Goal: Task Accomplishment & Management: Manage account settings

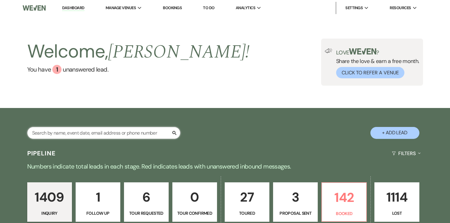
click at [125, 136] on input "text" at bounding box center [103, 133] width 153 height 12
type input "[PERSON_NAME]"
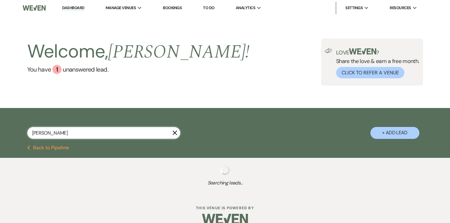
scroll to position [10, 0]
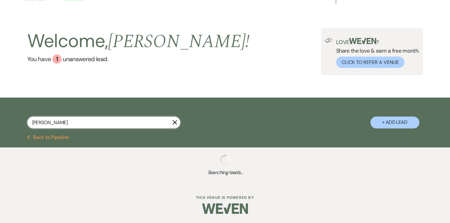
select select "8"
select select "5"
select select "8"
select select "5"
select select "8"
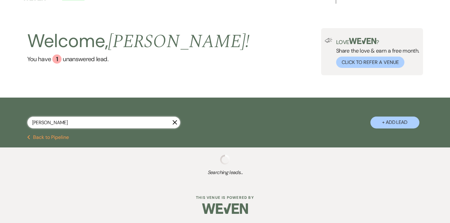
select select "5"
select select "8"
select select "2"
select select "8"
select select "2"
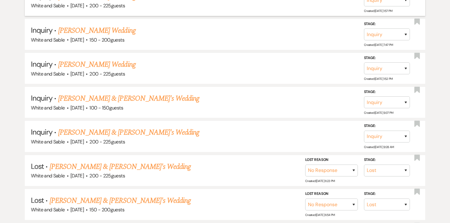
scroll to position [0, 0]
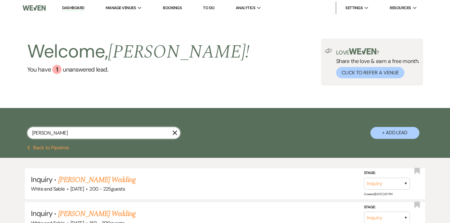
click at [101, 129] on input "[PERSON_NAME]" at bounding box center [103, 133] width 153 height 12
type input "[PERSON_NAME]"
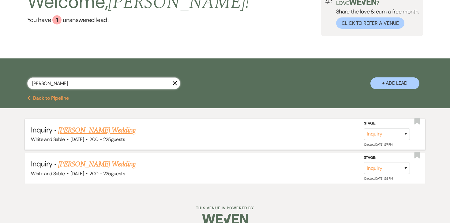
scroll to position [59, 0]
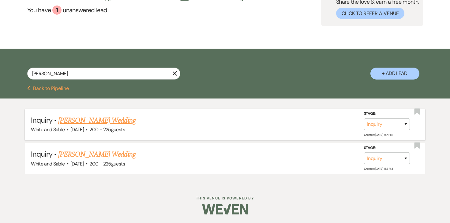
click at [115, 123] on link "[PERSON_NAME] Wedding" at bounding box center [96, 120] width 77 height 11
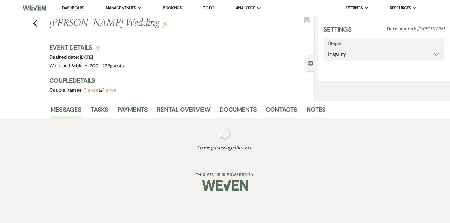
select select "5"
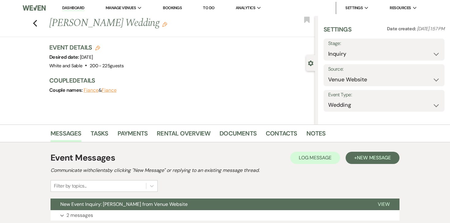
scroll to position [46, 0]
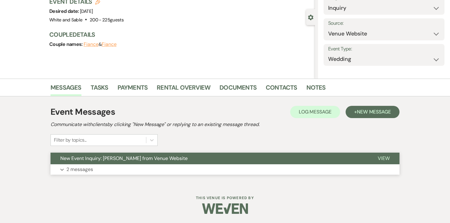
click at [82, 168] on p "2 messages" at bounding box center [79, 169] width 27 height 8
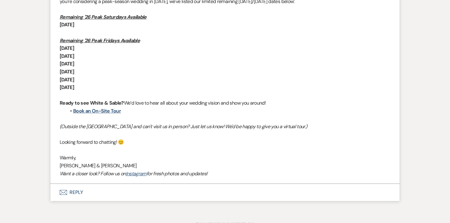
scroll to position [508, 0]
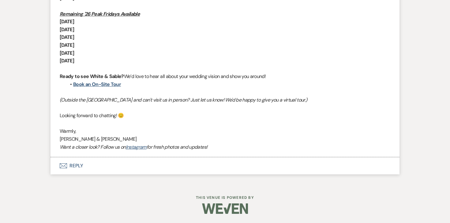
click at [62, 170] on button "Envelope Reply" at bounding box center [224, 165] width 349 height 17
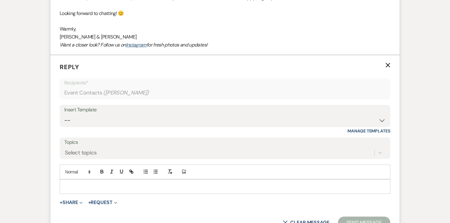
scroll to position [617, 0]
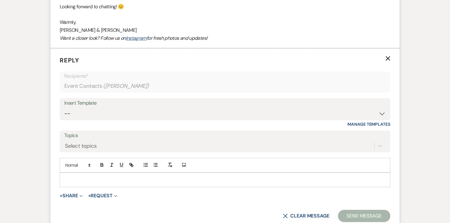
click at [111, 176] on p at bounding box center [225, 179] width 320 height 7
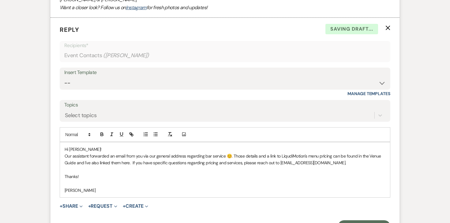
scroll to position [655, 0]
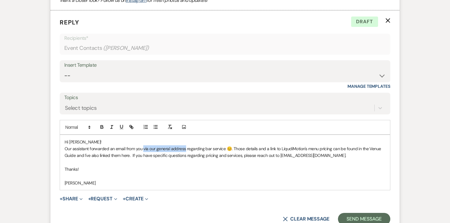
drag, startPoint x: 185, startPoint y: 149, endPoint x: 142, endPoint y: 148, distance: 42.2
click at [142, 148] on p "Our assistant forwarded an email from you via our general address regarding bar…" at bounding box center [225, 152] width 320 height 14
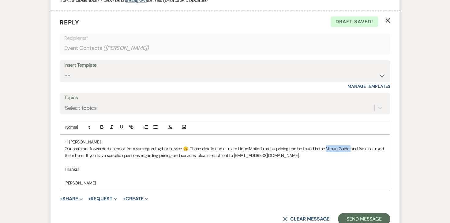
drag, startPoint x: 324, startPoint y: 148, endPoint x: 347, endPoint y: 149, distance: 23.2
click at [347, 149] on p "Our assistant forwarded an email from you regarding bar service 😊. Those detail…" at bounding box center [225, 152] width 320 height 14
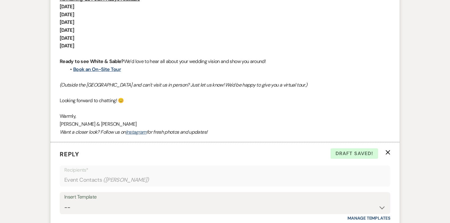
scroll to position [395, 0]
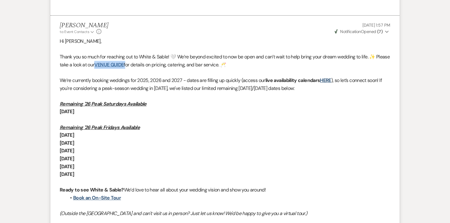
drag, startPoint x: 142, startPoint y: 65, endPoint x: 111, endPoint y: 64, distance: 30.6
click at [111, 64] on p "Thank you so much for reaching out to White & Sable! 🤍 We’re beyond excited to …" at bounding box center [225, 61] width 330 height 16
copy p "VENUE GUIDE"
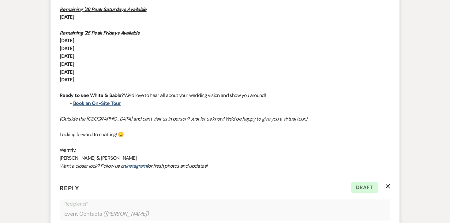
scroll to position [678, 0]
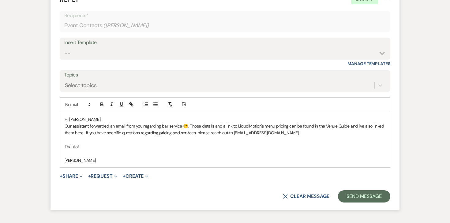
click at [311, 131] on p "Our assistant forwarded an email from you regarding bar service 😊. Those detail…" at bounding box center [225, 130] width 320 height 14
drag, startPoint x: 347, startPoint y: 126, endPoint x: 324, endPoint y: 126, distance: 23.6
click at [324, 126] on p "Our assistant forwarded an email from you regarding bar service 😊. Those detail…" at bounding box center [225, 130] width 320 height 14
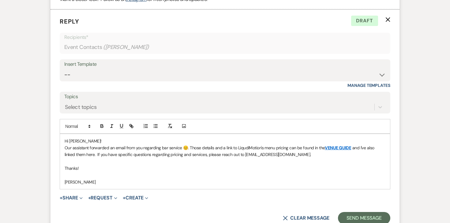
scroll to position [668, 0]
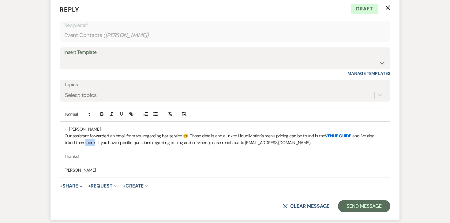
drag, startPoint x: 74, startPoint y: 141, endPoint x: 83, endPoint y: 142, distance: 9.0
click at [83, 142] on p "Our assistant forwarded an email from you regarding bar service 😊. Those detail…" at bounding box center [225, 139] width 320 height 14
drag, startPoint x: 86, startPoint y: 142, endPoint x: 107, endPoint y: 142, distance: 20.5
click at [107, 142] on p "Our assistant forwarded an email from you regarding bar service 😊. Those detail…" at bounding box center [225, 139] width 320 height 14
click at [101, 114] on icon "button" at bounding box center [102, 115] width 2 height 2
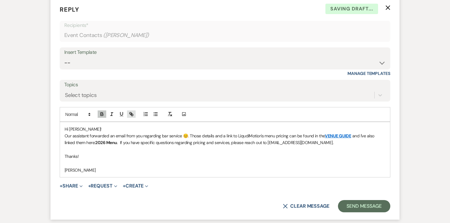
click at [131, 114] on icon "button" at bounding box center [132, 115] width 2 height 2
paste input "[URL][DOMAIN_NAME]"
type input "[URL][DOMAIN_NAME]"
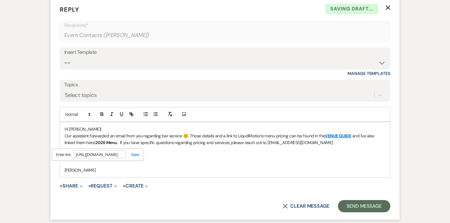
click at [135, 155] on link at bounding box center [132, 154] width 13 height 5
click at [148, 151] on p at bounding box center [225, 149] width 320 height 7
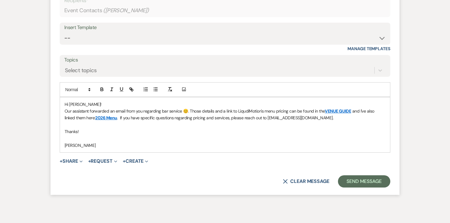
scroll to position [720, 0]
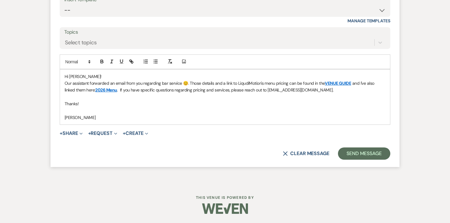
click at [363, 160] on form "Reply X Draft Recipients* Event Contacts ( [PERSON_NAME] ) Insert Template -- I…" at bounding box center [224, 56] width 349 height 222
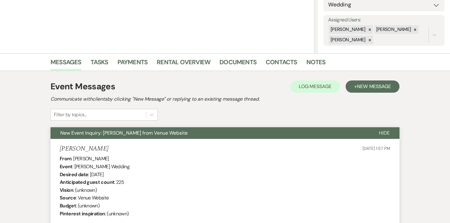
scroll to position [0, 0]
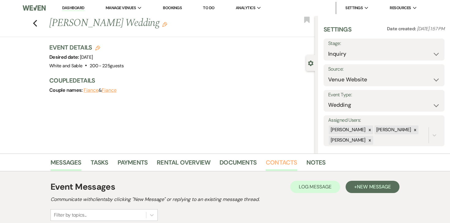
click at [279, 165] on link "Contacts" at bounding box center [280, 163] width 31 height 13
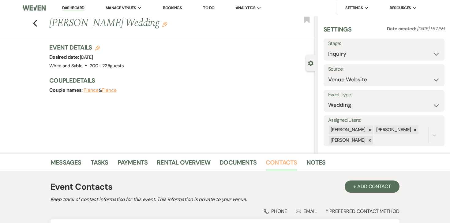
scroll to position [76, 0]
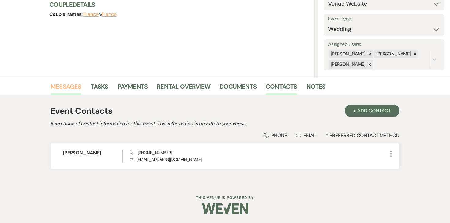
click at [66, 89] on link "Messages" at bounding box center [65, 88] width 31 height 13
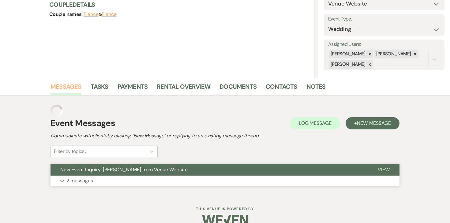
scroll to position [75, 0]
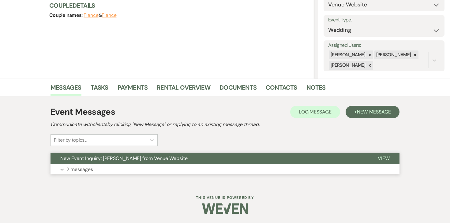
click at [86, 168] on p "2 messages" at bounding box center [79, 169] width 27 height 8
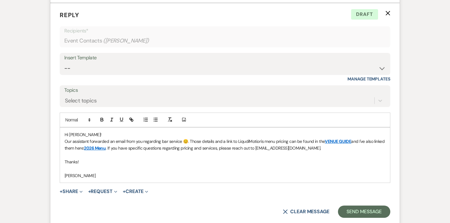
scroll to position [720, 0]
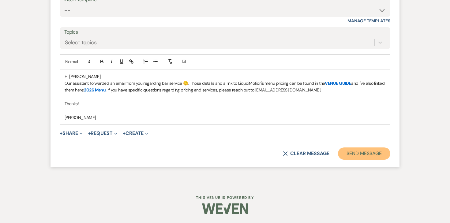
click at [362, 148] on button "Send Message" at bounding box center [364, 153] width 52 height 12
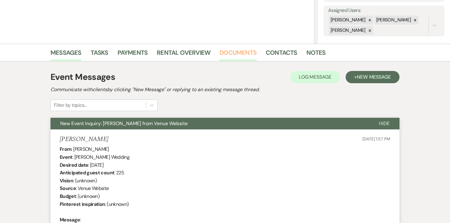
scroll to position [110, 0]
click at [269, 47] on li "Contacts" at bounding box center [285, 53] width 41 height 15
click at [271, 55] on link "Contacts" at bounding box center [280, 53] width 31 height 13
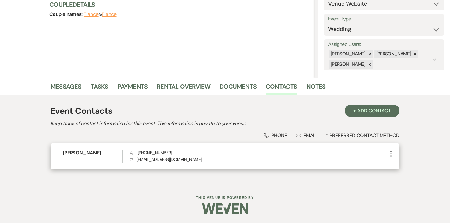
click at [390, 155] on icon "More" at bounding box center [390, 153] width 7 height 7
click at [396, 163] on icon "Pencil" at bounding box center [396, 165] width 5 height 5
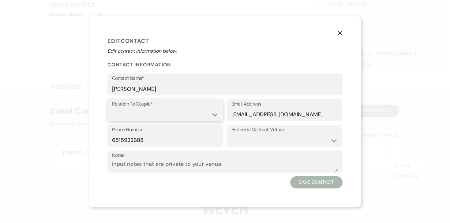
click at [211, 118] on select "Couple Planner Parent of Couple Family Member Friend Other" at bounding box center [165, 115] width 106 height 12
select select "1"
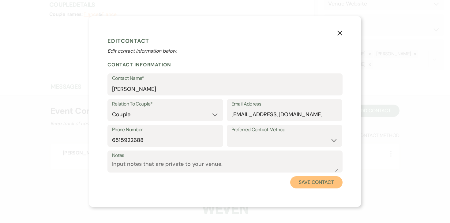
click at [317, 185] on button "Save Contact" at bounding box center [316, 182] width 52 height 12
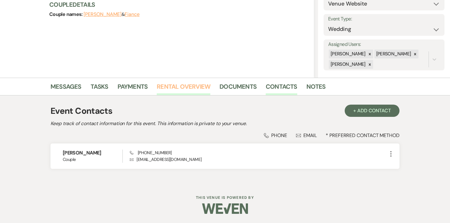
scroll to position [59, 0]
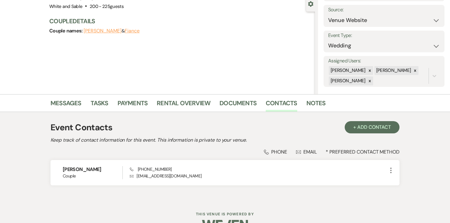
click at [125, 29] on button "Fiance" at bounding box center [131, 30] width 15 height 5
select select "1"
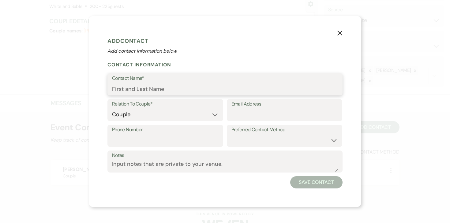
click at [132, 93] on input "Contact Name*" at bounding box center [225, 89] width 226 height 12
type input "e"
type input "Ben"
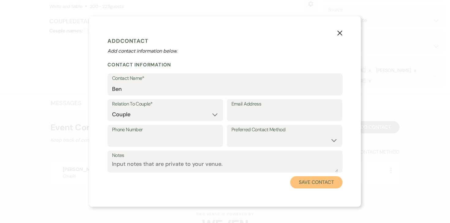
click at [313, 183] on button "Save Contact" at bounding box center [316, 182] width 52 height 12
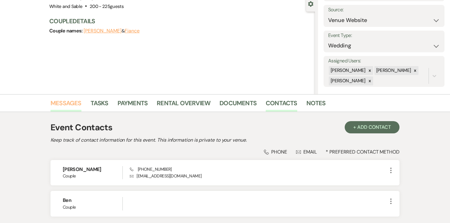
click at [72, 104] on link "Messages" at bounding box center [65, 104] width 31 height 13
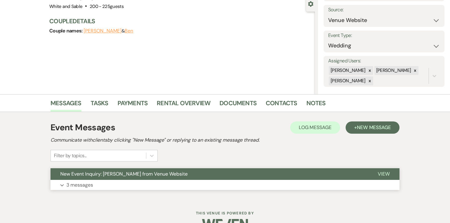
click at [85, 184] on p "3 messages" at bounding box center [79, 185] width 27 height 8
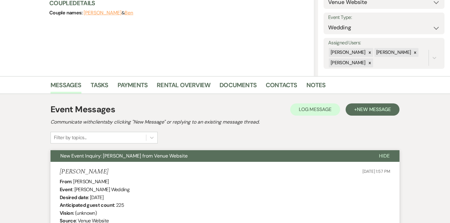
scroll to position [70, 0]
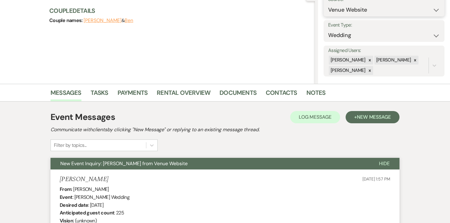
click at [338, 8] on select "Weven Venue Website Instagram Facebook Pinterest Google The Knot Wedding Wire H…" at bounding box center [384, 10] width 112 height 12
select select "12"
click at [420, 4] on button "Save" at bounding box center [427, 5] width 33 height 12
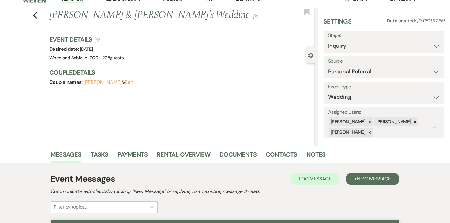
scroll to position [0, 0]
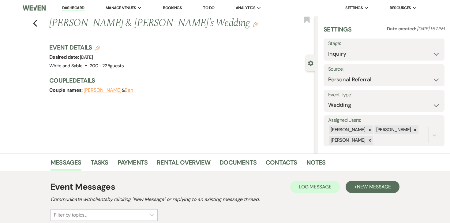
click at [71, 6] on link "Dashboard" at bounding box center [73, 8] width 22 height 6
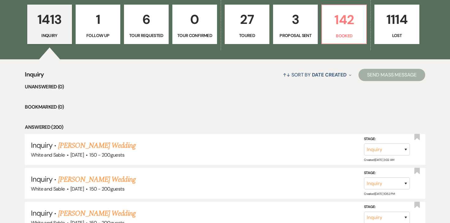
scroll to position [182, 0]
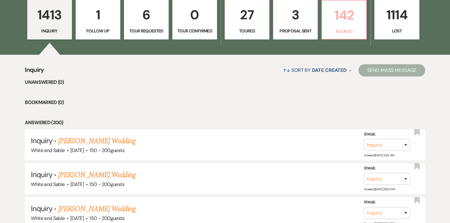
click at [345, 21] on p "142" at bounding box center [343, 15] width 37 height 20
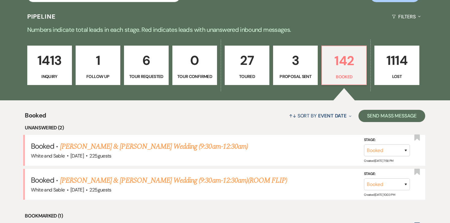
scroll to position [151, 0]
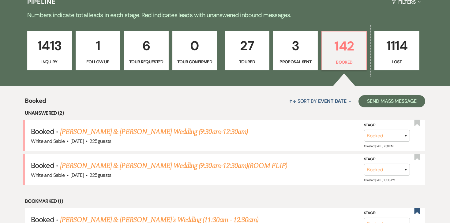
click at [296, 52] on p "3" at bounding box center [295, 45] width 37 height 20
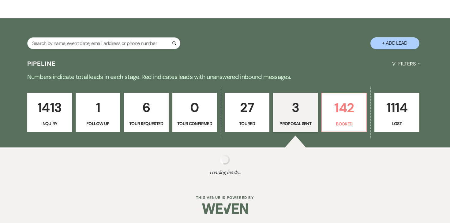
select select "6"
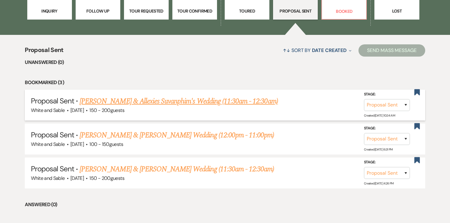
scroll to position [204, 0]
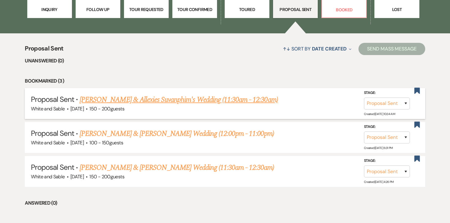
click at [173, 101] on link "[PERSON_NAME] & Allexies Suvanphim's Wedding (11:30am - 12:30am)" at bounding box center [179, 99] width 198 height 11
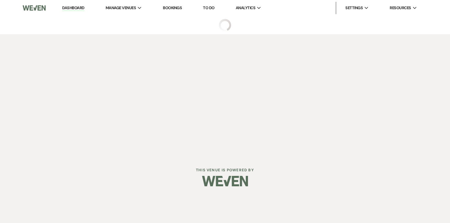
select select "6"
select select "7"
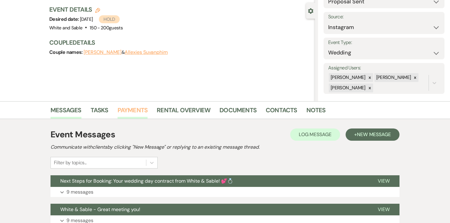
click at [132, 111] on link "Payments" at bounding box center [132, 111] width 30 height 13
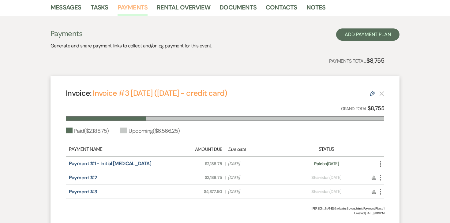
scroll to position [115, 0]
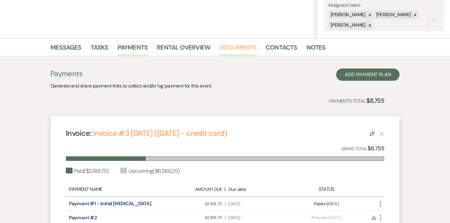
click at [233, 46] on link "Documents" at bounding box center [237, 49] width 37 height 13
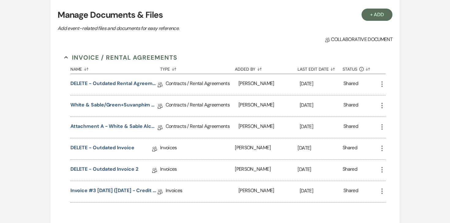
scroll to position [182, 0]
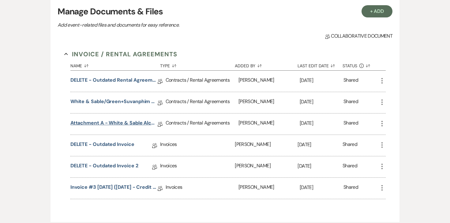
click at [116, 122] on link "Attachment A - White & Sable Alcohol Agreement" at bounding box center [113, 123] width 87 height 9
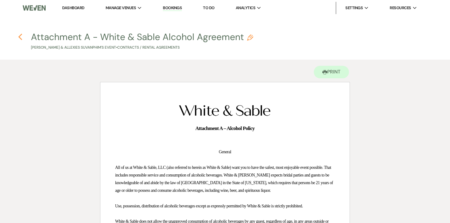
click at [20, 37] on use "button" at bounding box center [20, 37] width 4 height 7
select select "6"
select select "7"
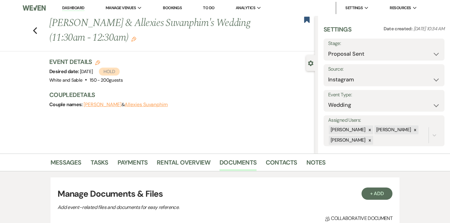
scroll to position [182, 0]
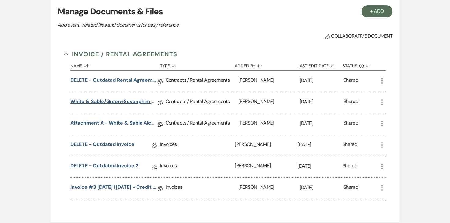
click at [105, 101] on link "White & Sable/Green+Suvanphim Rental Agreement - [DATE]" at bounding box center [113, 102] width 87 height 9
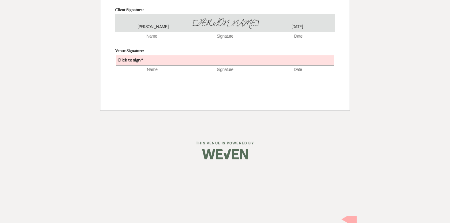
scroll to position [4209, 0]
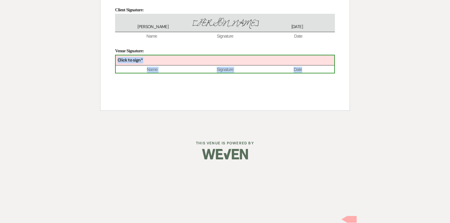
click at [184, 65] on div "Click to sign*" at bounding box center [225, 60] width 218 height 10
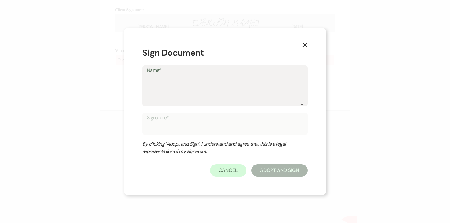
type textarea "A"
type input "A"
type textarea "An"
type input "An"
type textarea "Ang"
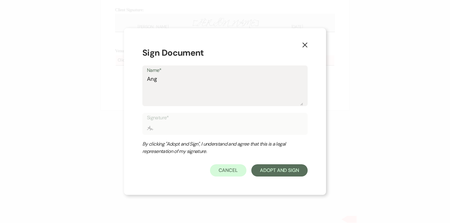
type input "Ang"
type textarea "Ange"
type input "Ange"
type textarea "Angel"
type input "Angel"
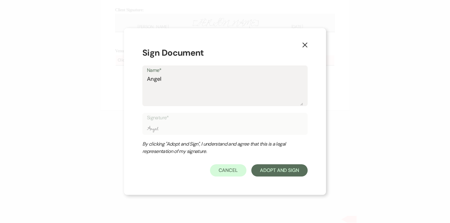
type textarea "[PERSON_NAME]"
type input "[PERSON_NAME]"
type textarea "[PERSON_NAME]"
type input "[PERSON_NAME]"
type textarea "[PERSON_NAME]"
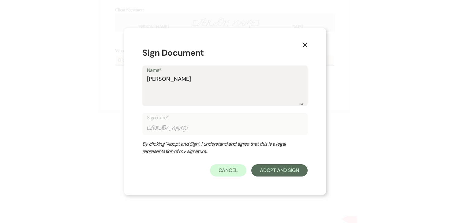
type input "[PERSON_NAME]"
type textarea "[PERSON_NAME]"
type input "[PERSON_NAME]"
type textarea "[PERSON_NAME]"
type input "[PERSON_NAME]"
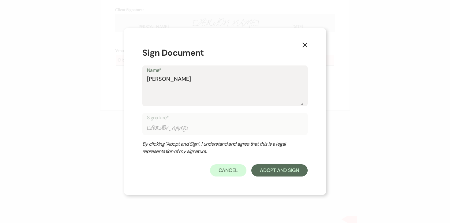
type textarea "[PERSON_NAME]"
type input "[PERSON_NAME]"
type textarea "[PERSON_NAME]"
type input "[PERSON_NAME]"
type textarea "[PERSON_NAME]"
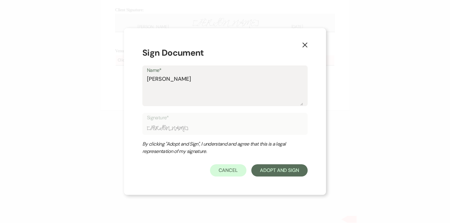
type input "[PERSON_NAME]"
type textarea "[PERSON_NAME]"
type input "[PERSON_NAME]"
type textarea "[PERSON_NAME]"
type input "[PERSON_NAME]"
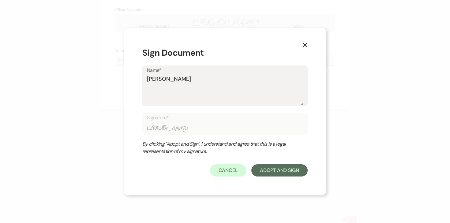
type textarea "[PERSON_NAME]"
type input "[PERSON_NAME]"
type textarea "[PERSON_NAME]"
type input "[PERSON_NAME]"
type textarea "[PERSON_NAME]"
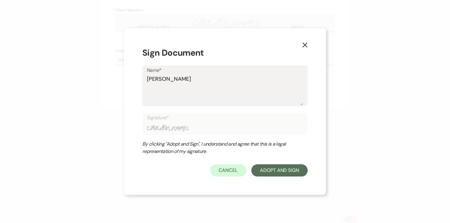
type input "[PERSON_NAME]"
type textarea "[PERSON_NAME]"
click at [281, 175] on button "Adopt And Sign" at bounding box center [279, 170] width 56 height 12
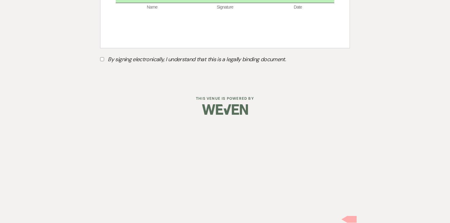
scroll to position [4235, 0]
click at [102, 61] on input "By signing electronically, I understand that this is a legally binding document." at bounding box center [102, 59] width 4 height 4
checkbox input "true"
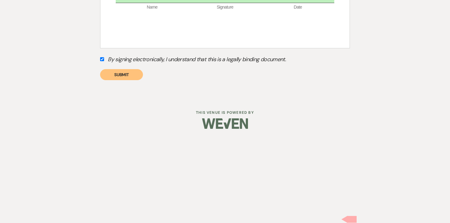
click at [124, 80] on button "Submit" at bounding box center [121, 74] width 43 height 11
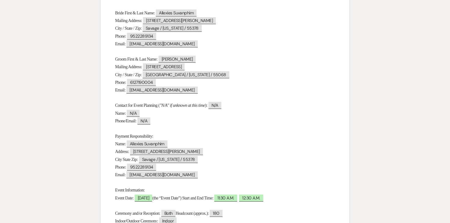
scroll to position [0, 0]
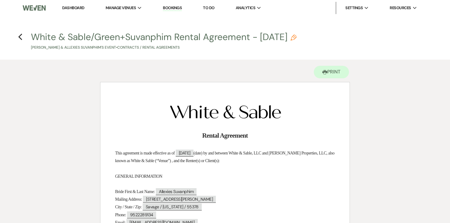
click at [22, 35] on h4 "Previous White & Sable/Green+Suvanphim Rental Agreement - [DATE] Pencil [PERSON…" at bounding box center [225, 41] width 440 height 20
click at [20, 35] on use "button" at bounding box center [20, 37] width 4 height 7
select select "6"
select select "7"
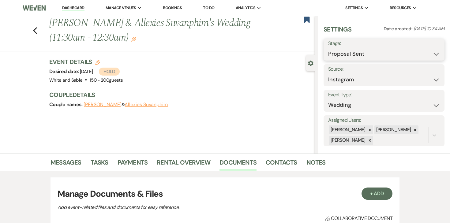
click at [366, 51] on select "Inquiry Follow Up Tour Requested Tour Confirmed Toured Proposal Sent Booked Lost" at bounding box center [384, 54] width 112 height 12
select select "7"
click at [429, 51] on button "Save" at bounding box center [431, 49] width 25 height 12
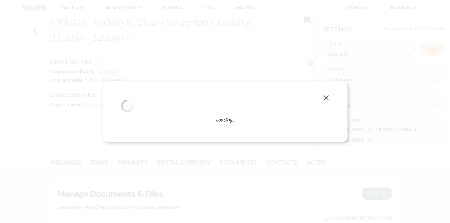
select select "1"
select select "684"
select select "false"
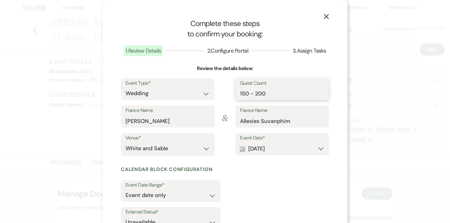
click at [257, 96] on input "150 - 200" at bounding box center [282, 93] width 84 height 12
type input "180"
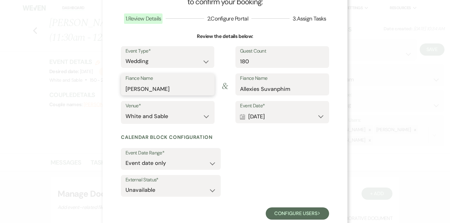
scroll to position [36, 0]
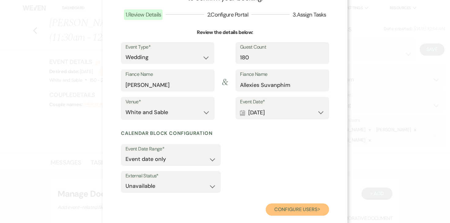
click at [297, 204] on button "Configure users Next" at bounding box center [296, 209] width 63 height 12
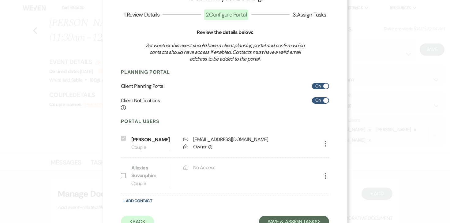
scroll to position [59, 0]
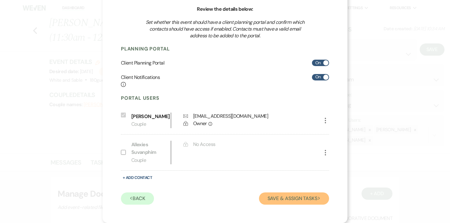
click at [281, 198] on button "Save & Assign Tasks Next" at bounding box center [294, 198] width 70 height 12
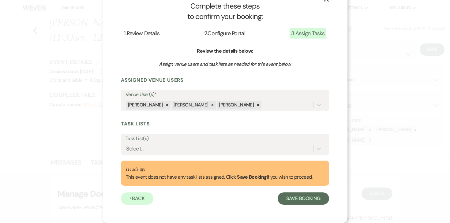
scroll to position [17, 0]
click at [190, 154] on div "Select..." at bounding box center [218, 148] width 187 height 11
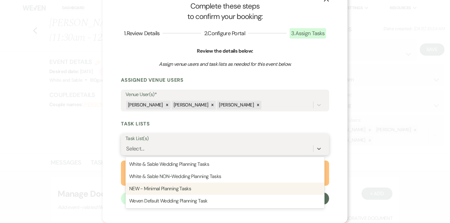
click at [183, 184] on div "NEW - Minimal Planning Tasks" at bounding box center [224, 189] width 199 height 12
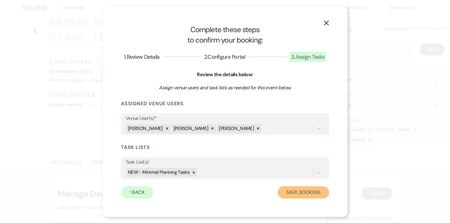
click at [290, 192] on button "Save Booking" at bounding box center [302, 192] width 51 height 12
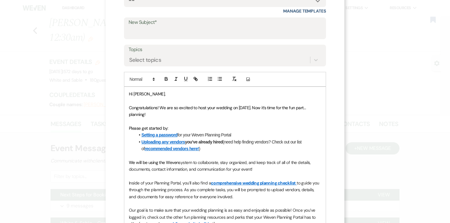
scroll to position [32, 0]
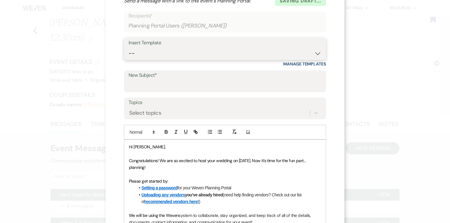
click at [211, 56] on select "-- Inquiry Response (Venue Guide) Schedule - Venue Tour Appt Confirmation Sched…" at bounding box center [224, 53] width 193 height 12
select select "3393"
type input "You're Officially Booked – Let’s Start Planning! 🎉"
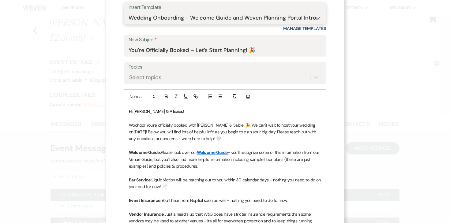
scroll to position [68, 0]
click at [152, 128] on p "Woohoo! You're officially booked with [PERSON_NAME] & Sable! 🎉 We can't wait to…" at bounding box center [225, 131] width 192 height 20
click at [137, 131] on strong "[DATE]" at bounding box center [139, 132] width 13 height 6
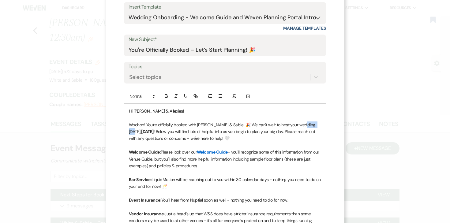
drag, startPoint x: 300, startPoint y: 126, endPoint x: 321, endPoint y: 126, distance: 21.1
click at [164, 99] on icon "button" at bounding box center [166, 96] width 6 height 6
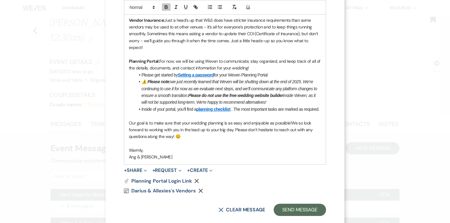
scroll to position [273, 0]
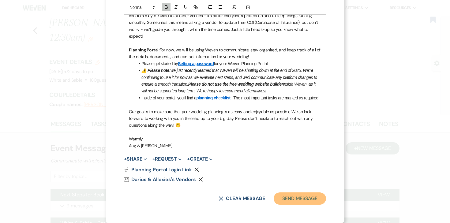
click at [304, 199] on button "Send Message" at bounding box center [299, 198] width 52 height 12
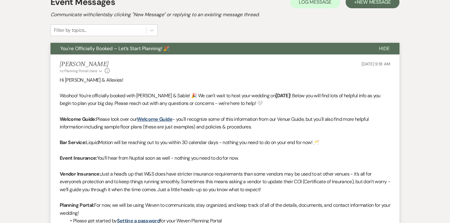
scroll to position [0, 0]
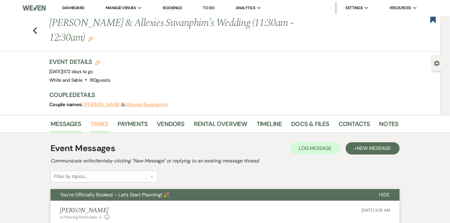
click at [101, 119] on link "Tasks" at bounding box center [100, 125] width 18 height 13
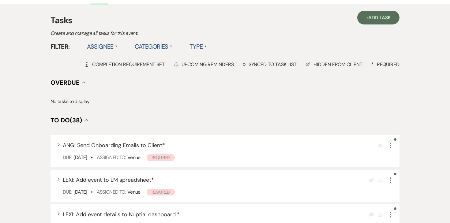
scroll to position [129, 0]
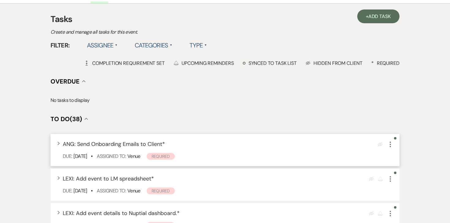
click at [392, 141] on icon "More" at bounding box center [389, 144] width 7 height 7
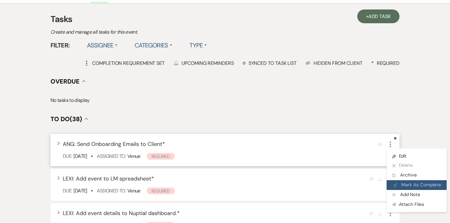
click at [406, 180] on button "Plan Portal Link Mark As Complete" at bounding box center [416, 185] width 60 height 10
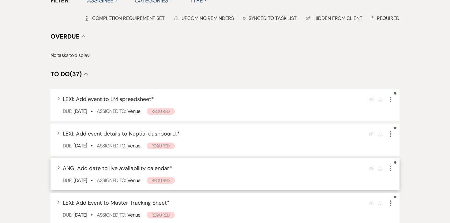
scroll to position [174, 0]
click at [391, 165] on icon "More" at bounding box center [389, 168] width 7 height 7
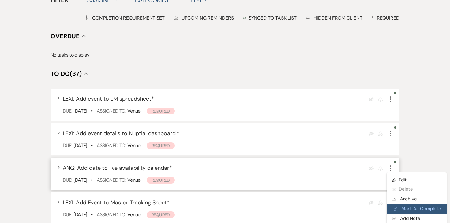
click at [406, 204] on button "Plan Portal Link Mark As Complete" at bounding box center [416, 209] width 60 height 10
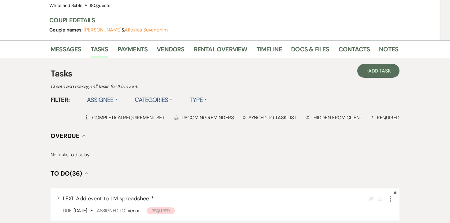
scroll to position [0, 0]
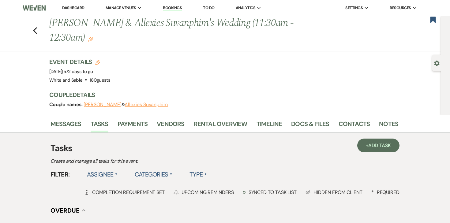
click at [70, 7] on link "Dashboard" at bounding box center [73, 7] width 22 height 5
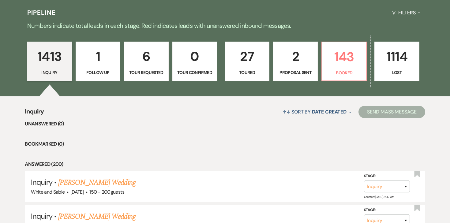
scroll to position [142, 0]
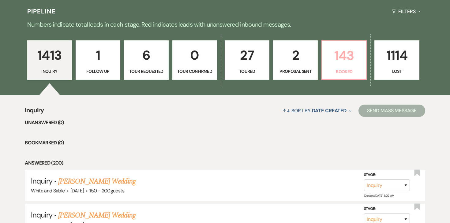
click at [357, 53] on p "143" at bounding box center [343, 55] width 37 height 20
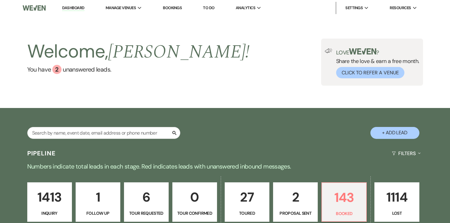
click at [83, 9] on link "Dashboard" at bounding box center [73, 8] width 22 height 6
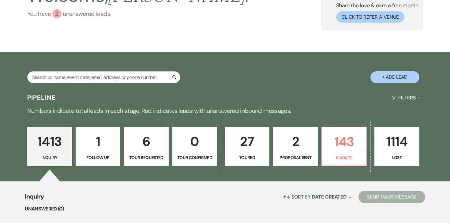
scroll to position [29, 0]
